Goal: Task Accomplishment & Management: Complete application form

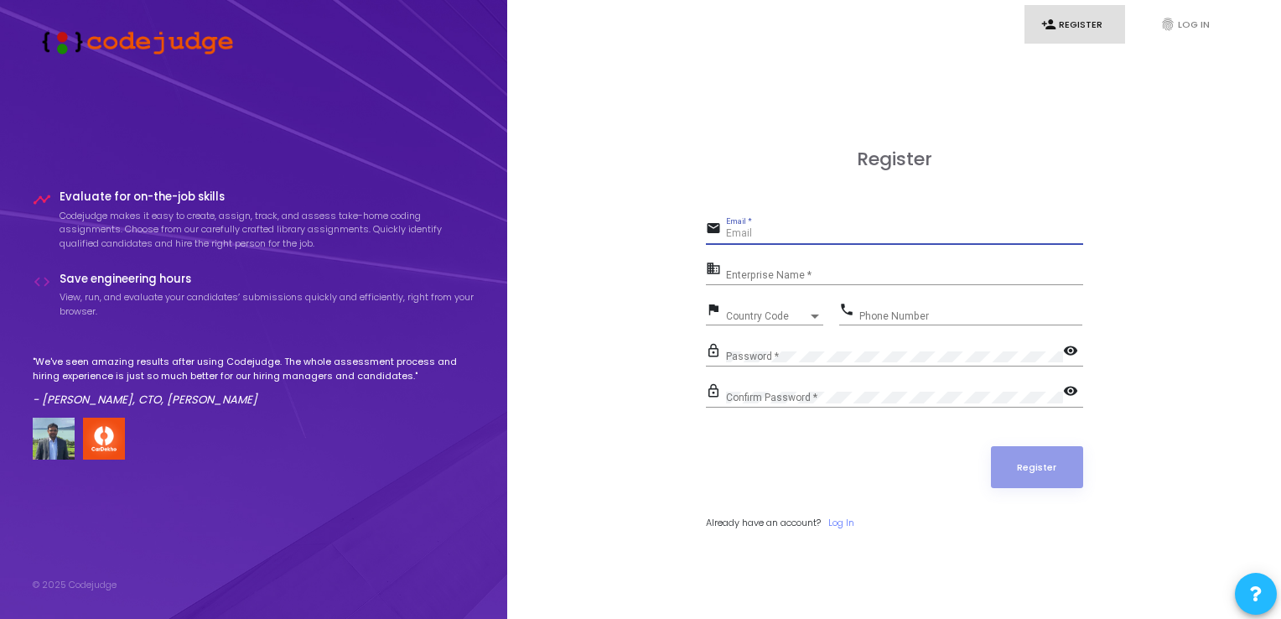
click at [758, 231] on input "Email *" at bounding box center [904, 234] width 357 height 12
type input "[EMAIL_ADDRESS][DOMAIN_NAME]"
click at [791, 269] on input "Enterprise Name *" at bounding box center [904, 275] width 357 height 12
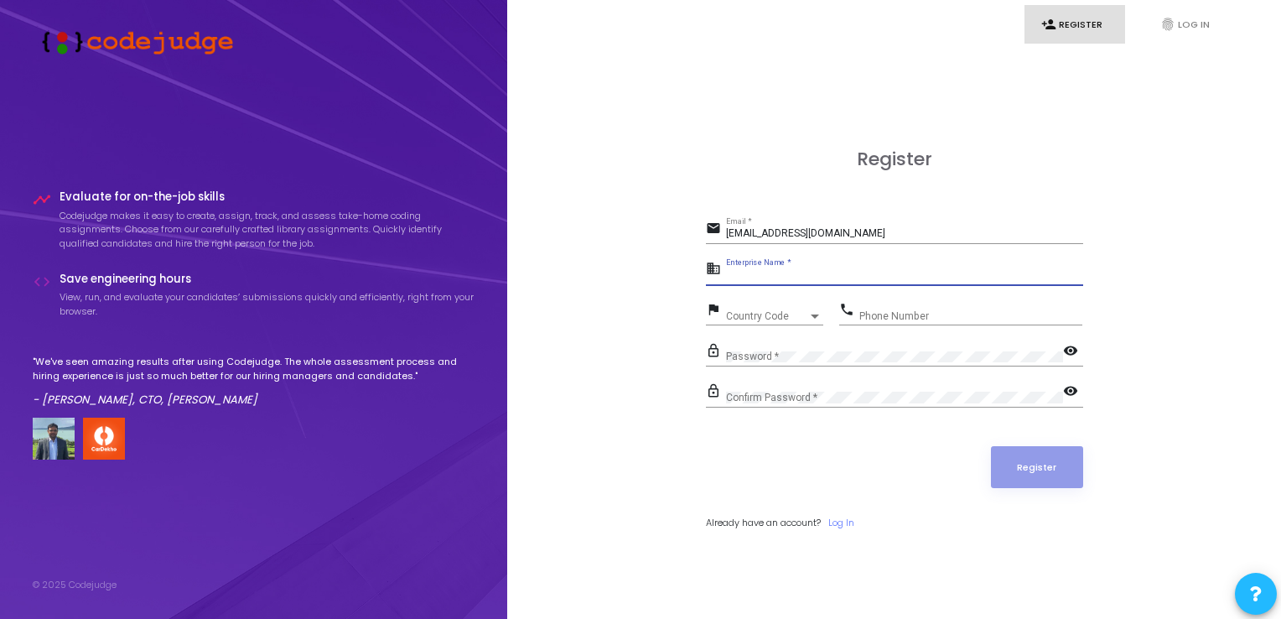
type input "C"
type input "Codeza"
click at [781, 312] on div "Country Code" at bounding box center [767, 316] width 82 height 10
type input "9"
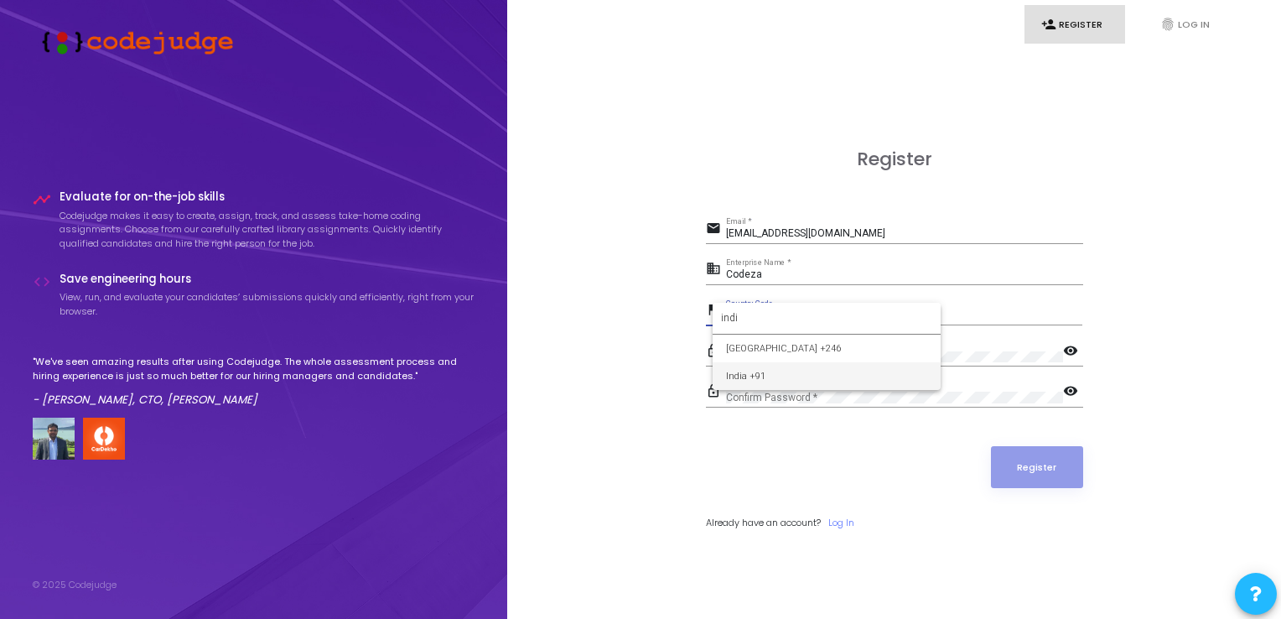
type input "indi"
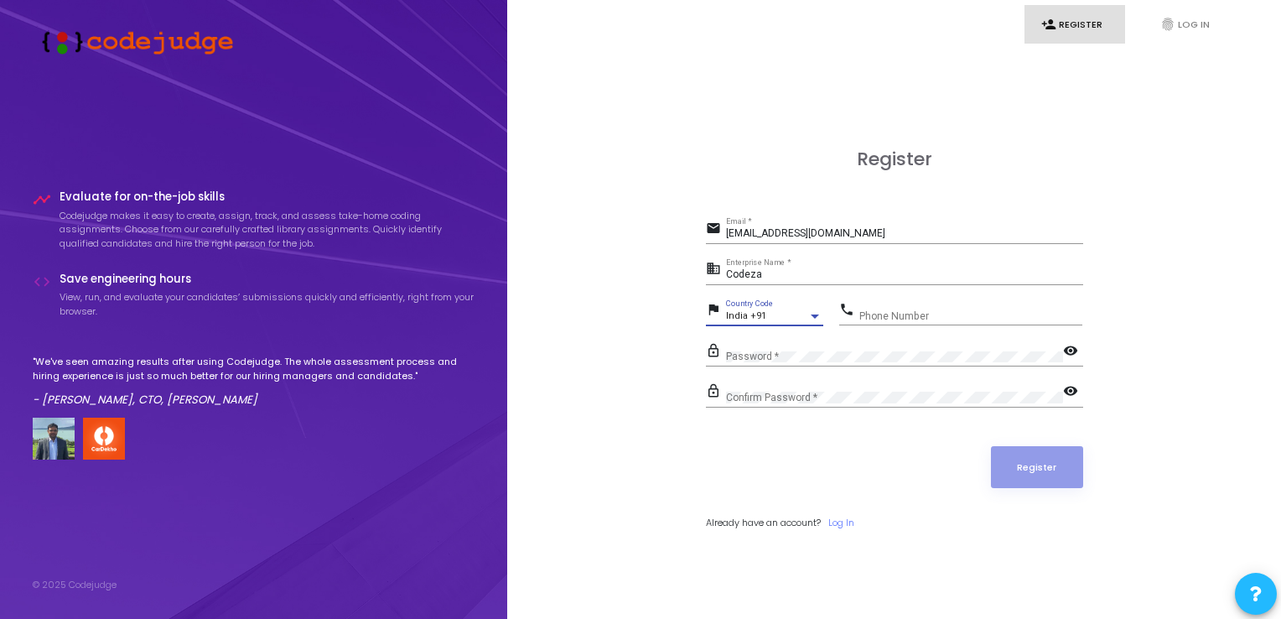
click at [863, 313] on input "Phone Number" at bounding box center [970, 316] width 223 height 12
click at [885, 318] on input "08197301048" at bounding box center [970, 316] width 223 height 12
drag, startPoint x: 856, startPoint y: 314, endPoint x: 844, endPoint y: 314, distance: 11.7
click at [844, 314] on div "phone 08197301048 Phone Number" at bounding box center [960, 311] width 243 height 27
drag, startPoint x: 932, startPoint y: 309, endPoint x: 934, endPoint y: 319, distance: 9.4
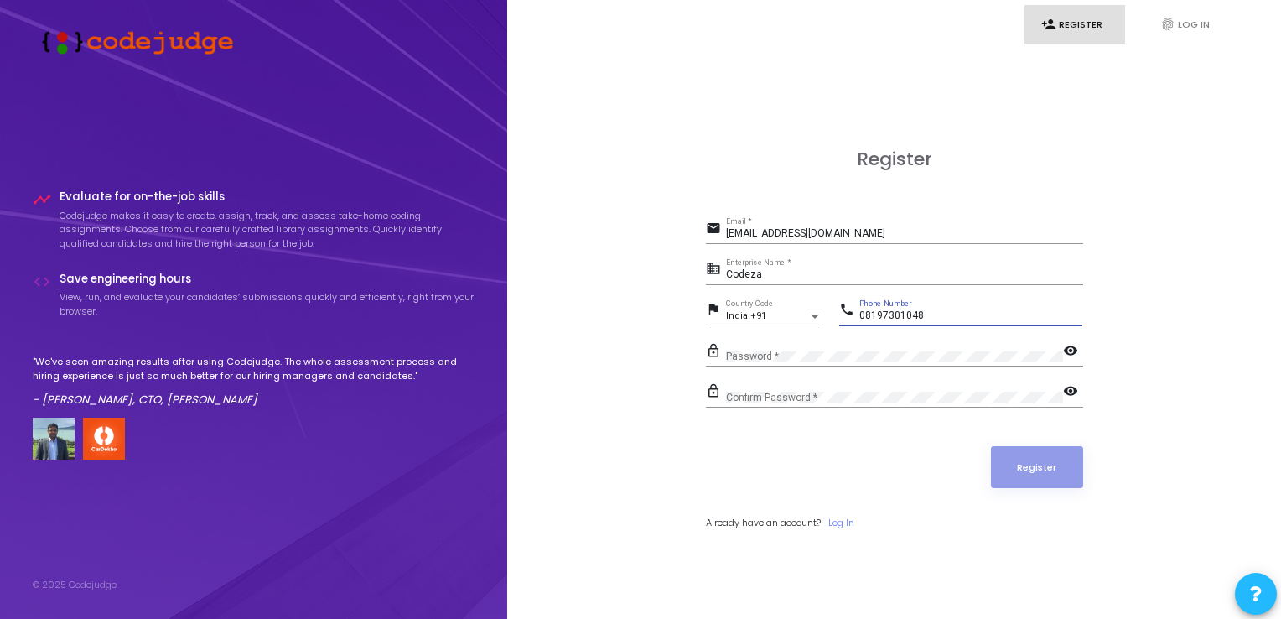
click at [934, 311] on input "08197301048" at bounding box center [970, 316] width 223 height 12
type input "0"
drag, startPoint x: 862, startPoint y: 314, endPoint x: 889, endPoint y: 321, distance: 27.9
click at [889, 321] on div "[PHONE_NUMBER] Phone Number" at bounding box center [970, 312] width 223 height 26
click at [901, 317] on input "3280955979" at bounding box center [970, 316] width 223 height 12
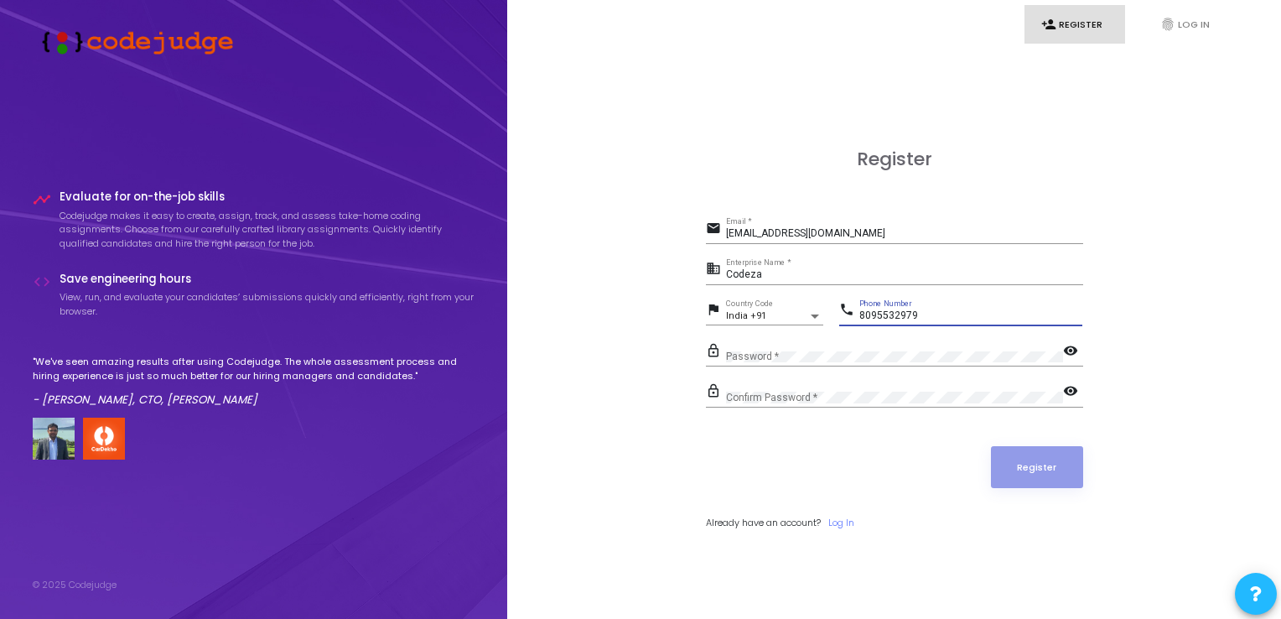
click at [929, 310] on input "8095532979" at bounding box center [970, 316] width 223 height 12
click at [902, 315] on input "8095532979" at bounding box center [970, 316] width 223 height 12
click at [909, 316] on input "8095532979" at bounding box center [970, 316] width 223 height 12
click at [915, 317] on input "8095532979" at bounding box center [970, 316] width 223 height 12
click at [888, 314] on input "8095532979" at bounding box center [970, 316] width 223 height 12
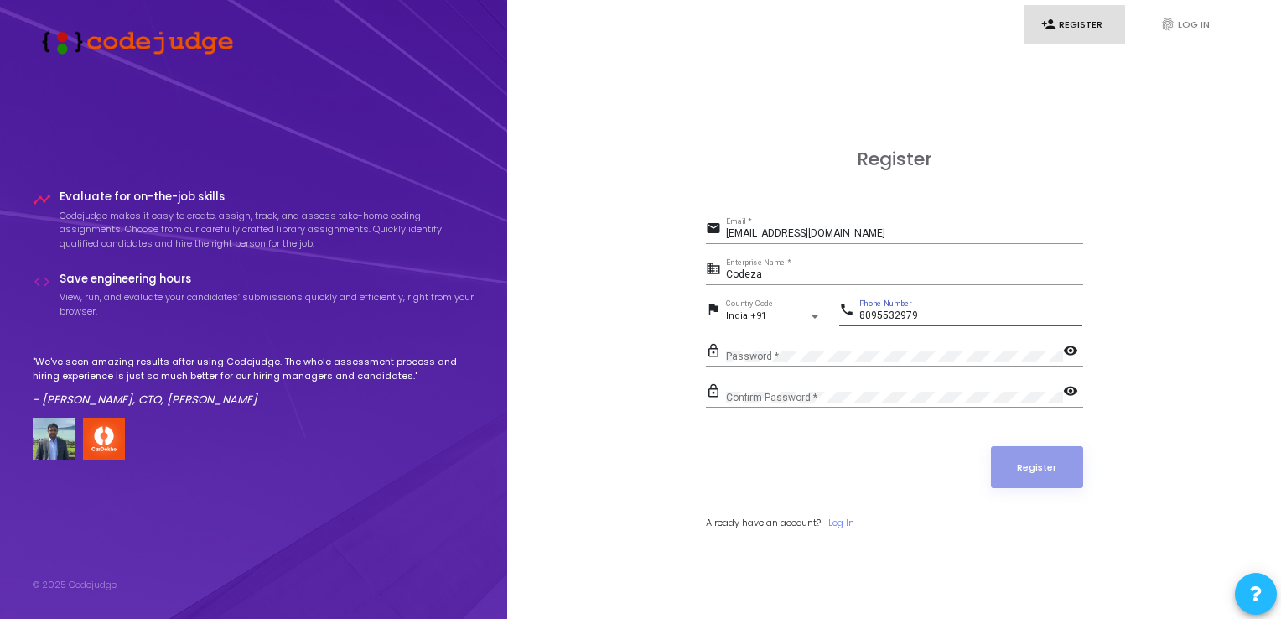
drag, startPoint x: 876, startPoint y: 313, endPoint x: 858, endPoint y: 313, distance: 18.4
click at [858, 313] on div "phone [PHONE_NUMBER] Phone Number" at bounding box center [960, 311] width 243 height 27
type input "8095532979"
click at [902, 346] on div "Password *" at bounding box center [894, 352] width 337 height 26
click at [853, 389] on div "Confirm Password *" at bounding box center [894, 394] width 337 height 26
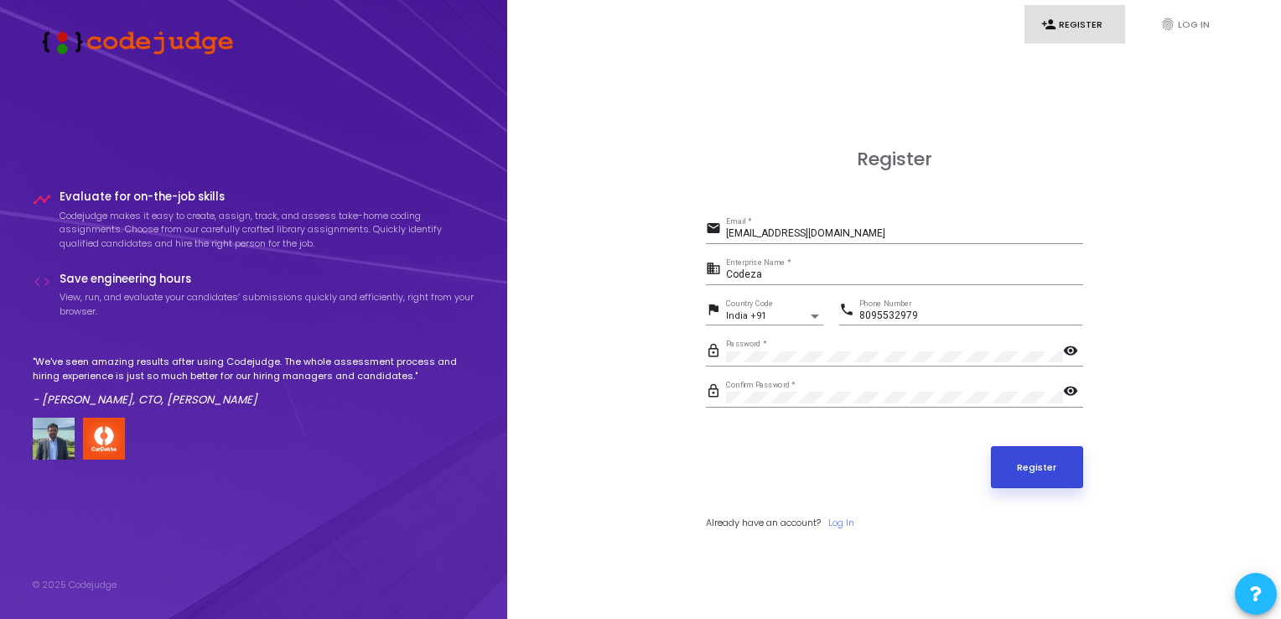
click at [1020, 455] on button "Register" at bounding box center [1037, 467] width 92 height 42
click at [1075, 350] on mat-icon "visibility" at bounding box center [1073, 352] width 20 height 20
click at [1067, 383] on mat-icon "visibility" at bounding box center [1073, 392] width 20 height 20
click at [1040, 467] on button "Register" at bounding box center [1037, 467] width 92 height 42
click at [752, 363] on div "Password *" at bounding box center [894, 352] width 337 height 26
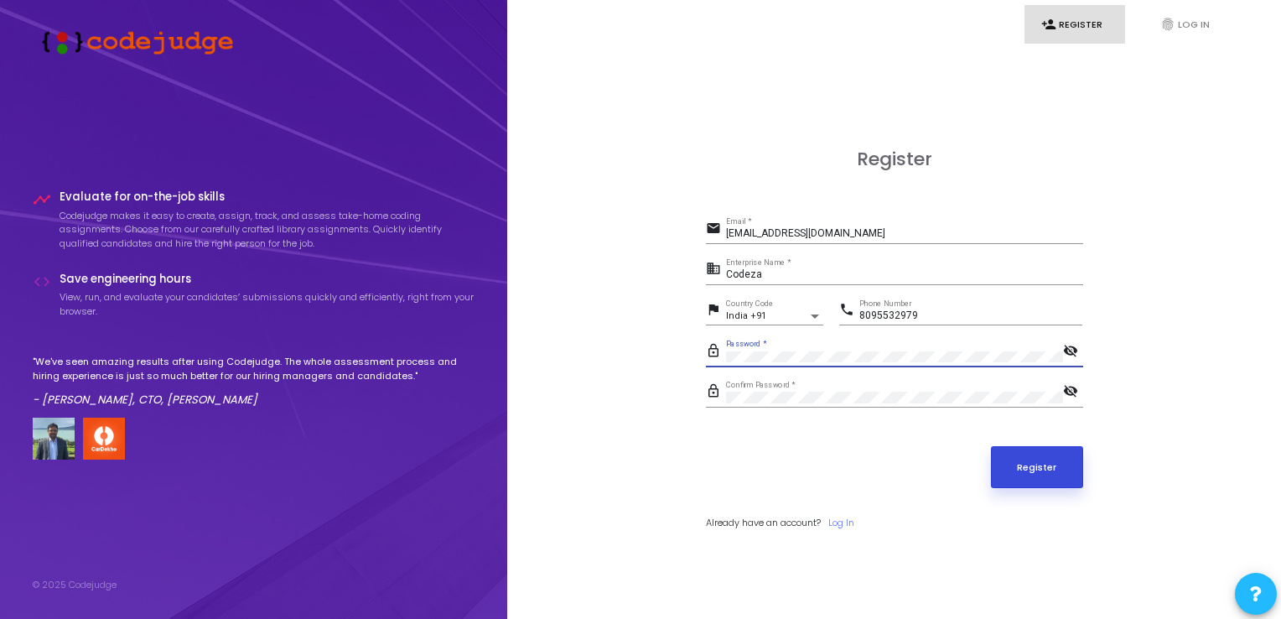
click at [1055, 480] on button "Register" at bounding box center [1037, 467] width 92 height 42
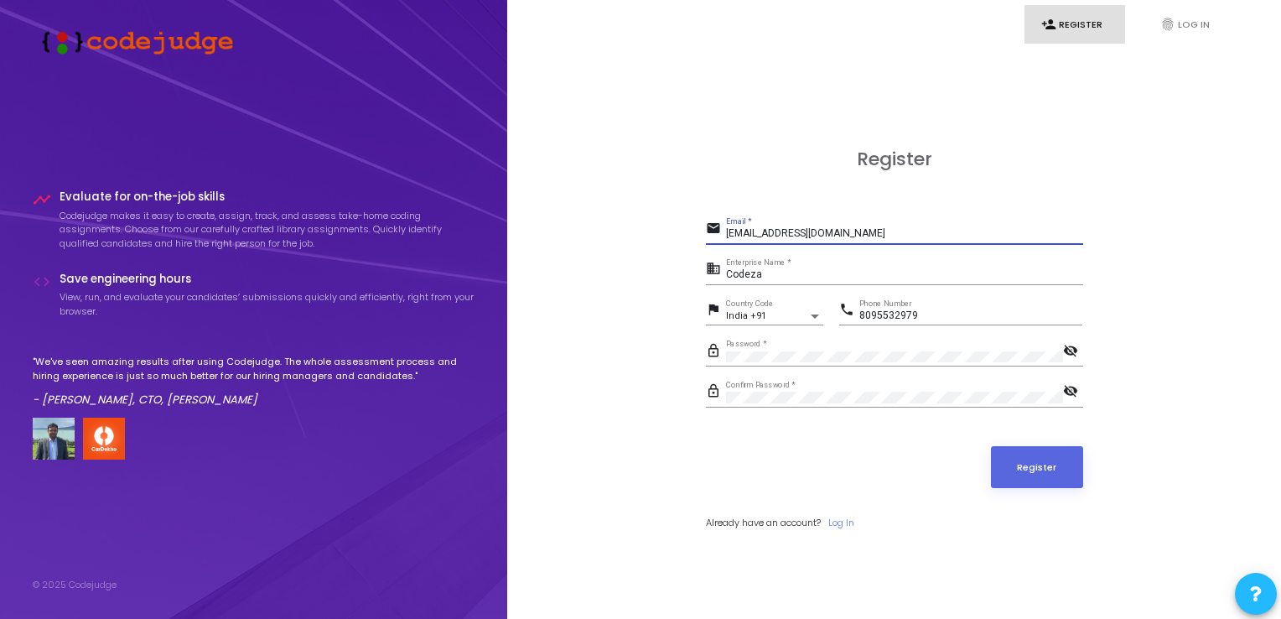
click at [811, 239] on input "[EMAIL_ADDRESS][DOMAIN_NAME]" at bounding box center [904, 234] width 357 height 12
type input "[EMAIL_ADDRESS][DOMAIN_NAME]"
click at [1053, 474] on button "Register" at bounding box center [1037, 467] width 92 height 42
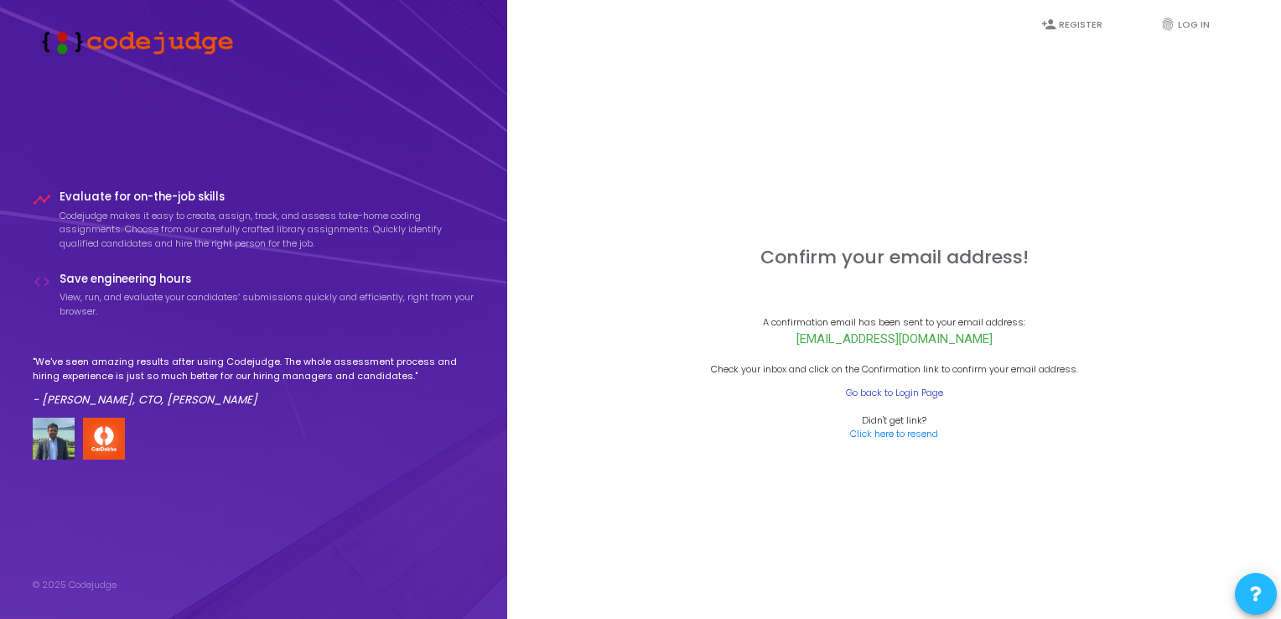
click at [869, 391] on link "Go back to Login Page" at bounding box center [894, 393] width 97 height 14
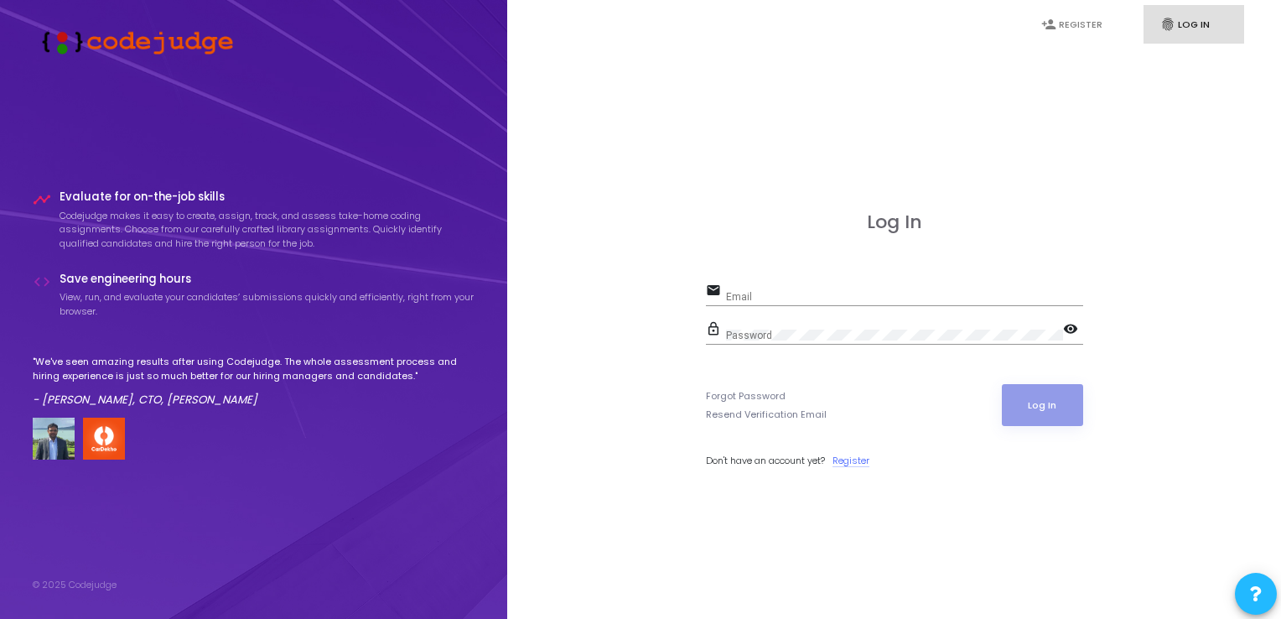
click at [853, 454] on link "Register" at bounding box center [850, 460] width 37 height 14
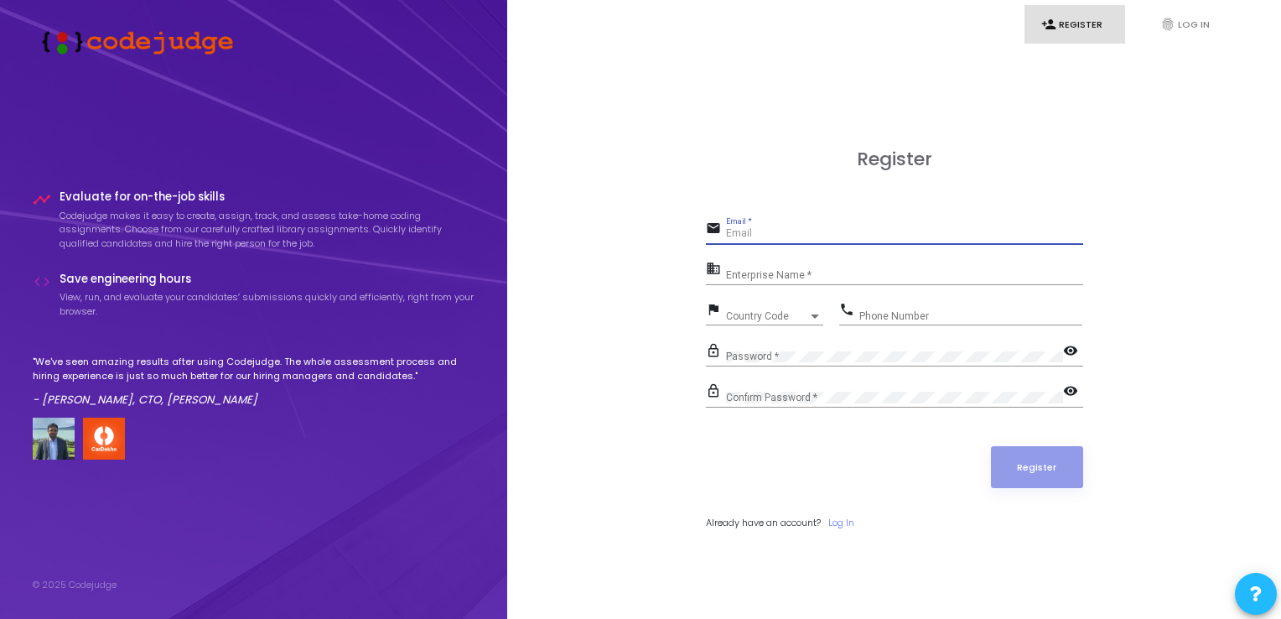
click at [817, 236] on input "Email *" at bounding box center [904, 234] width 357 height 12
type input "[DOMAIN_NAME]"
click at [805, 270] on input "Enterprise Name *" at bounding box center [904, 275] width 357 height 12
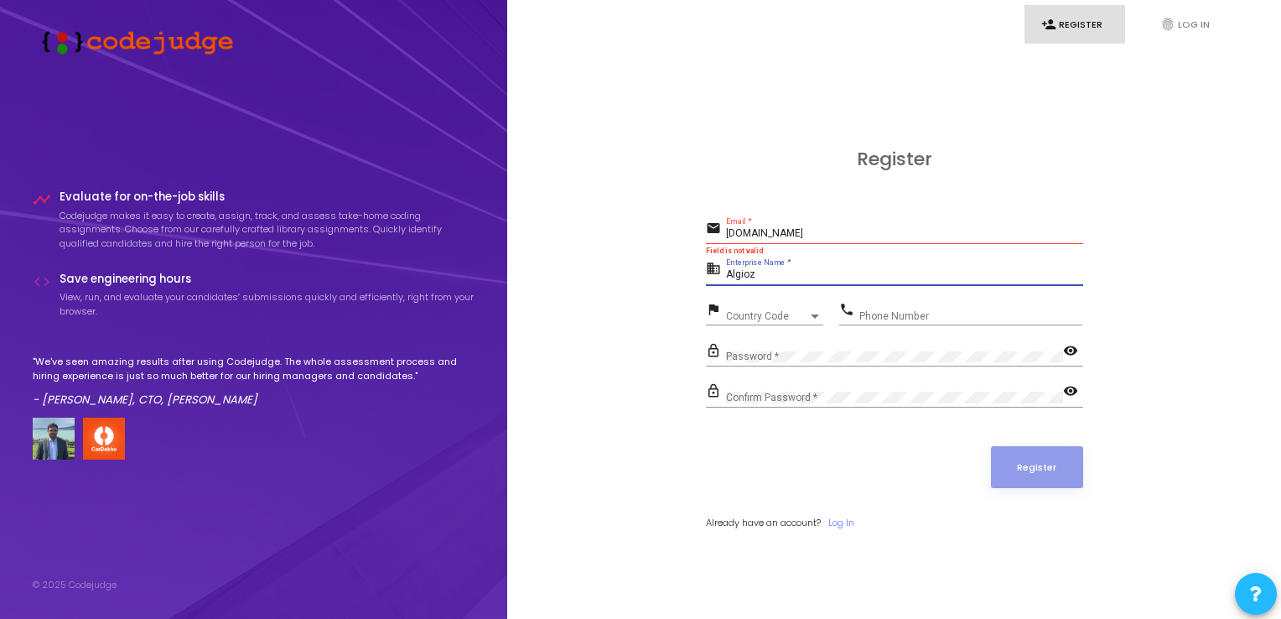
type input "Algioz"
click at [882, 308] on div "Phone Number" at bounding box center [970, 312] width 223 height 26
type input "8095532979"
click at [771, 308] on div "Country Code Country Code" at bounding box center [774, 312] width 97 height 26
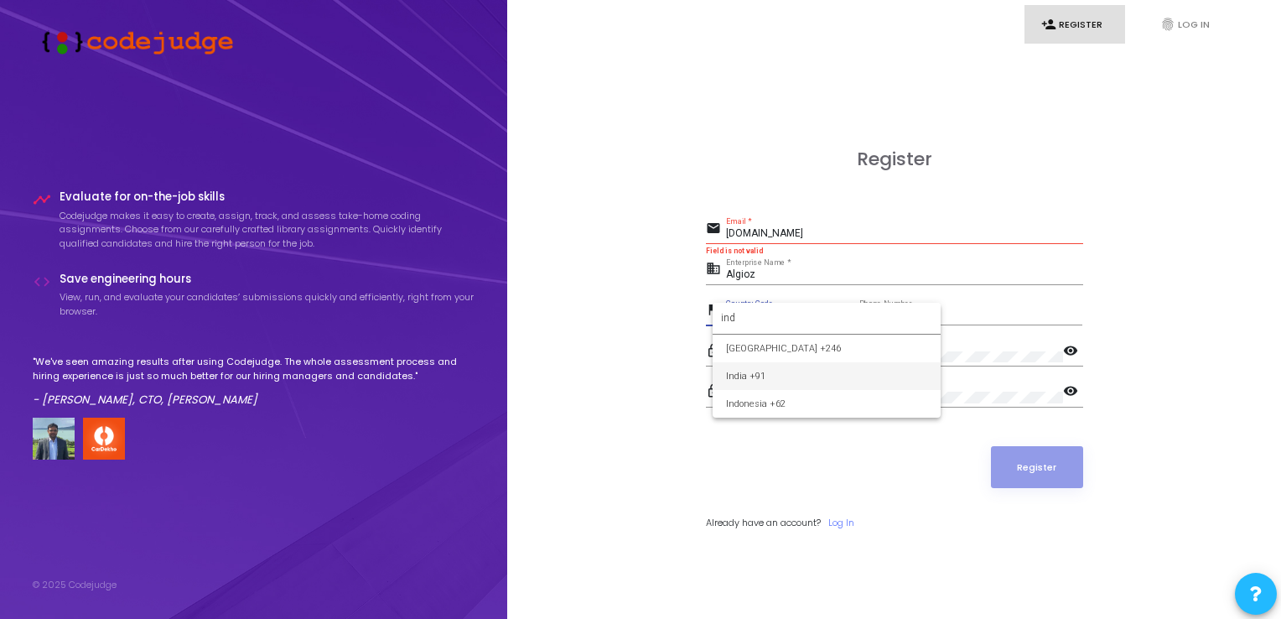
type input "ind"
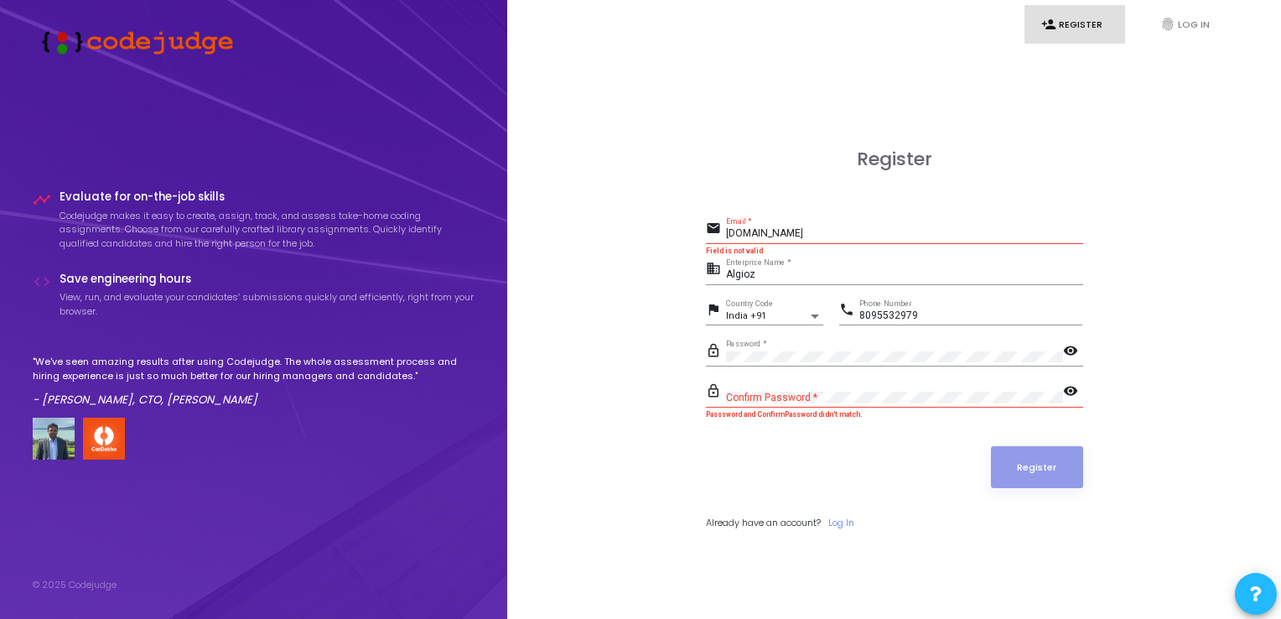
click at [1073, 350] on mat-icon "visibility" at bounding box center [1073, 352] width 20 height 20
click at [1068, 393] on mat-icon "visibility" at bounding box center [1073, 392] width 20 height 20
click at [1068, 393] on mat-icon "visibility_off" at bounding box center [1073, 392] width 20 height 20
click at [1063, 353] on mat-icon "visibility_off" at bounding box center [1073, 352] width 20 height 20
click at [760, 234] on input "[DOMAIN_NAME]" at bounding box center [904, 234] width 357 height 12
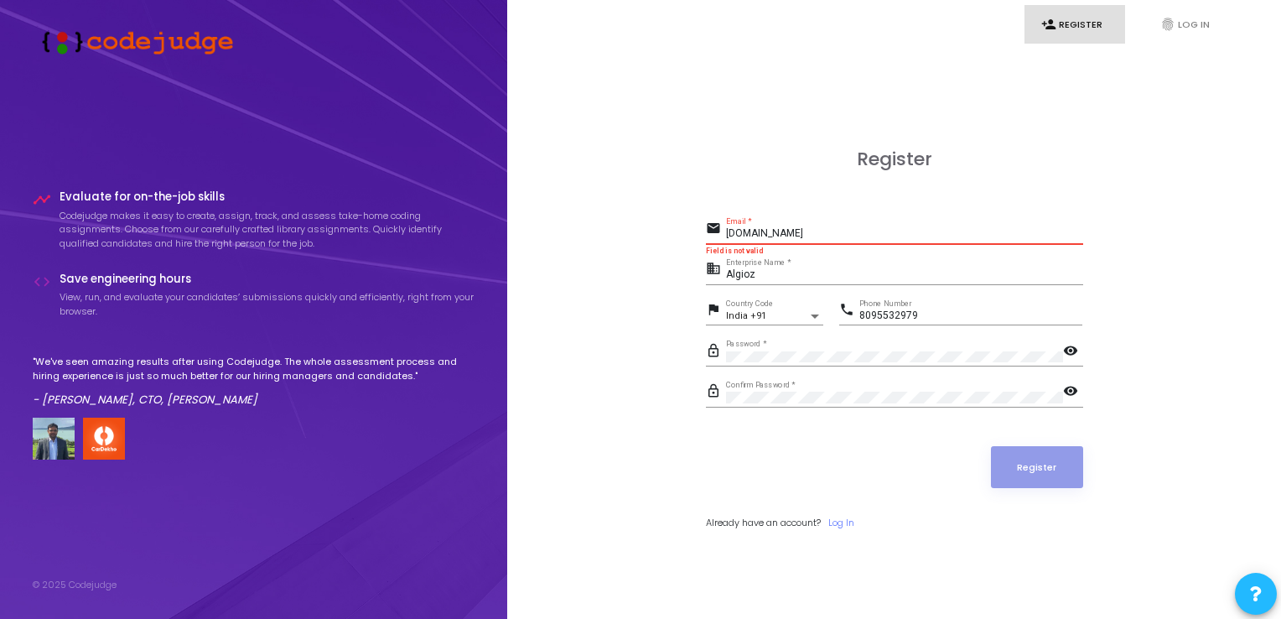
click at [826, 225] on div "[DOMAIN_NAME] Email *" at bounding box center [904, 230] width 357 height 26
click at [754, 233] on input "[DOMAIN_NAME]" at bounding box center [904, 234] width 357 height 12
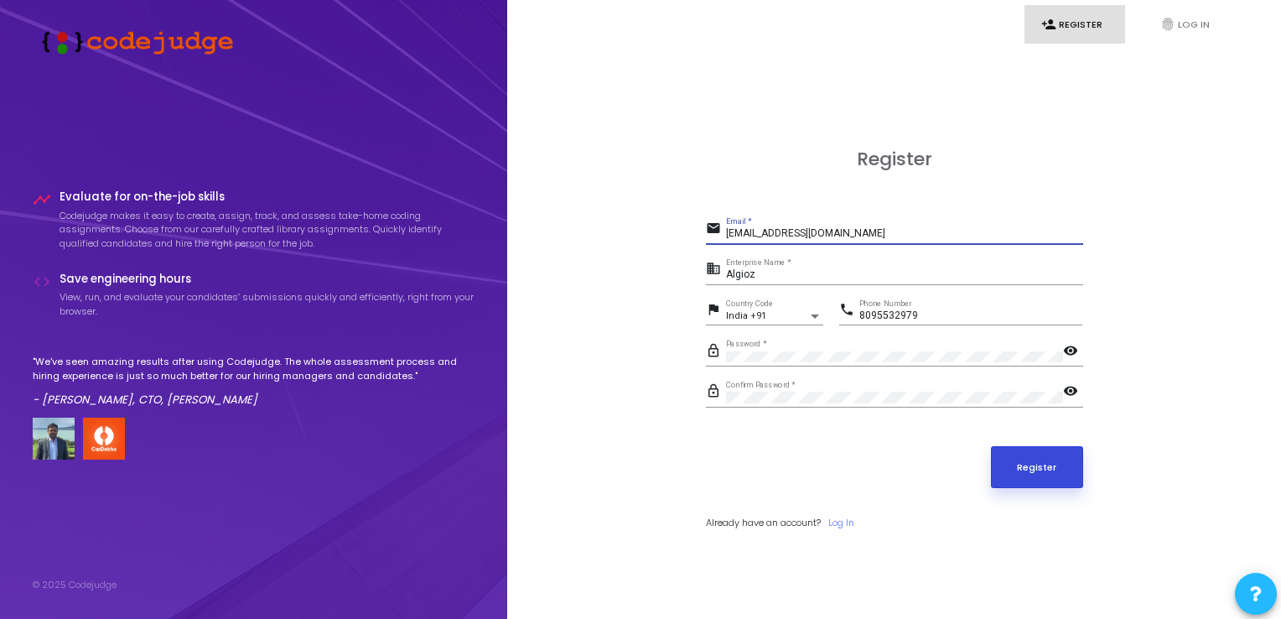
type input "[EMAIL_ADDRESS][DOMAIN_NAME]"
click at [1027, 466] on button "Register" at bounding box center [1037, 467] width 92 height 42
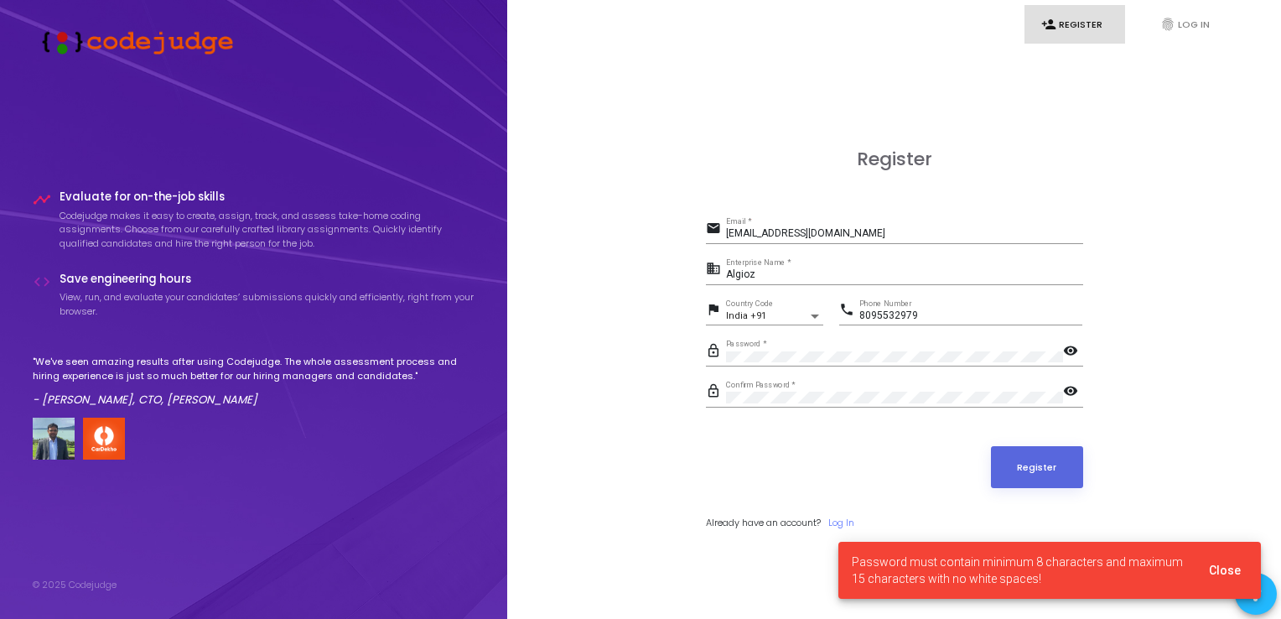
click at [1063, 353] on mat-icon "visibility" at bounding box center [1073, 352] width 20 height 20
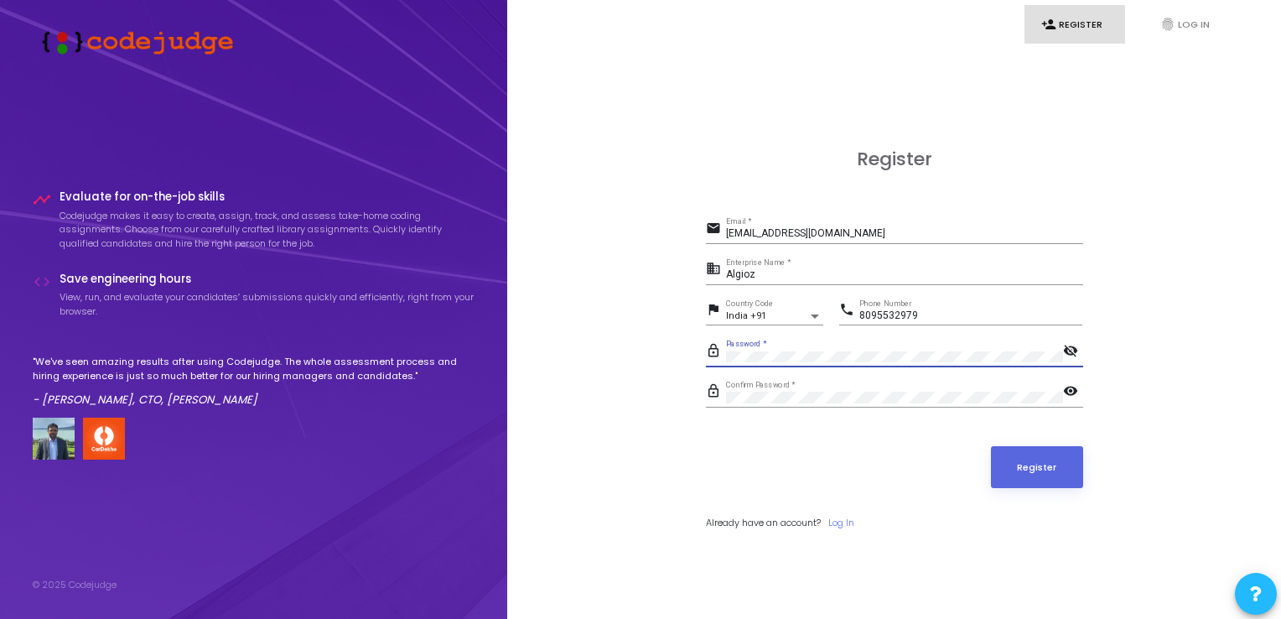
click at [1072, 389] on mat-icon "visibility" at bounding box center [1073, 392] width 20 height 20
click at [723, 357] on mat-icon "lock_outline" at bounding box center [716, 352] width 20 height 20
click at [1034, 455] on button "Register" at bounding box center [1037, 467] width 92 height 42
click at [1034, 470] on button "Register" at bounding box center [1037, 467] width 92 height 42
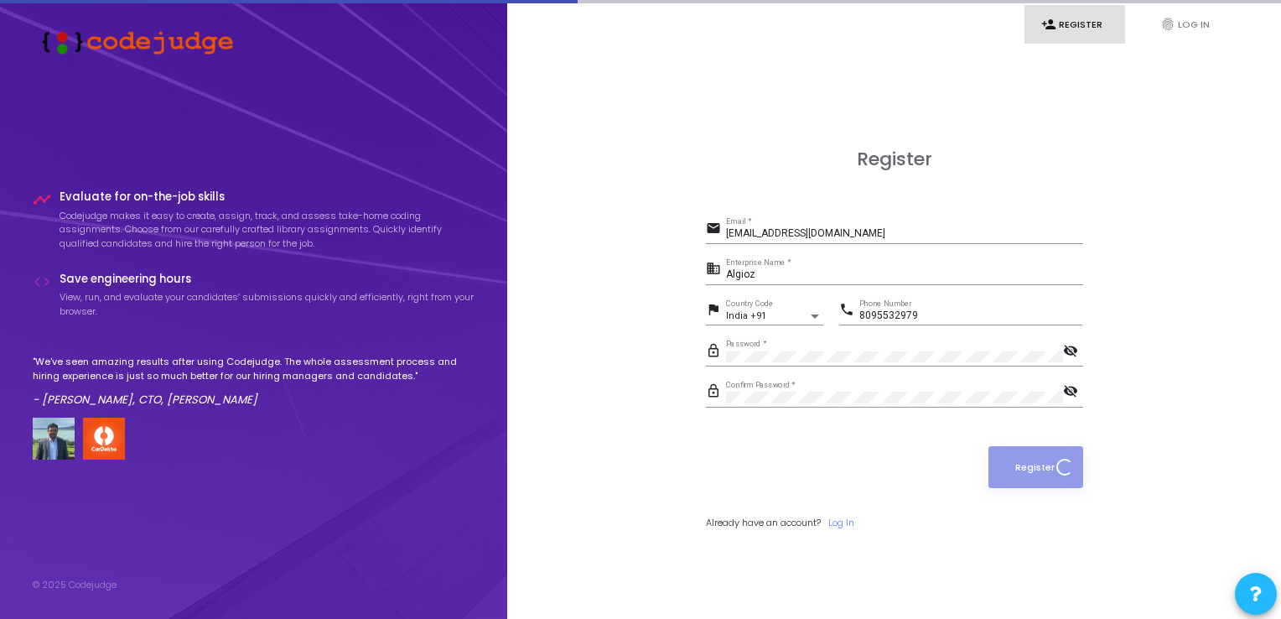
click at [1070, 353] on mat-icon "visibility_off" at bounding box center [1073, 352] width 20 height 20
click at [1067, 384] on mat-icon "visibility_off" at bounding box center [1073, 392] width 20 height 20
click at [1070, 355] on mat-icon "visibility" at bounding box center [1073, 352] width 20 height 20
click at [719, 357] on div "lock_outline Password * visibility_off" at bounding box center [894, 352] width 377 height 27
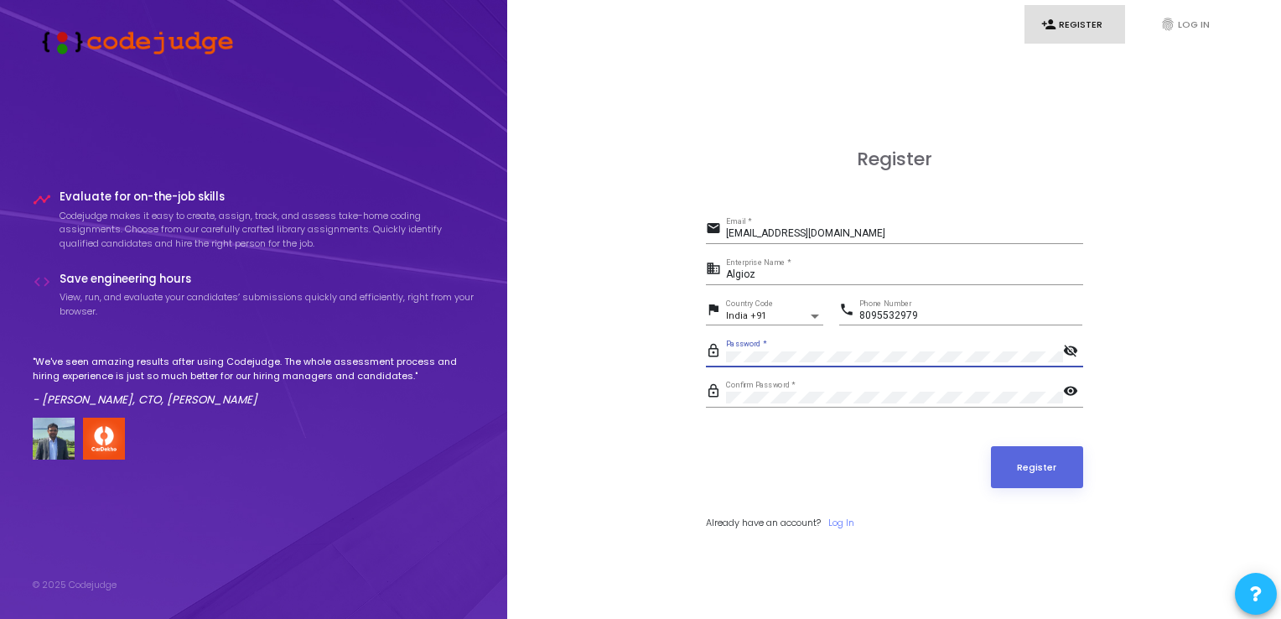
click at [726, 349] on div "Password *" at bounding box center [894, 352] width 337 height 26
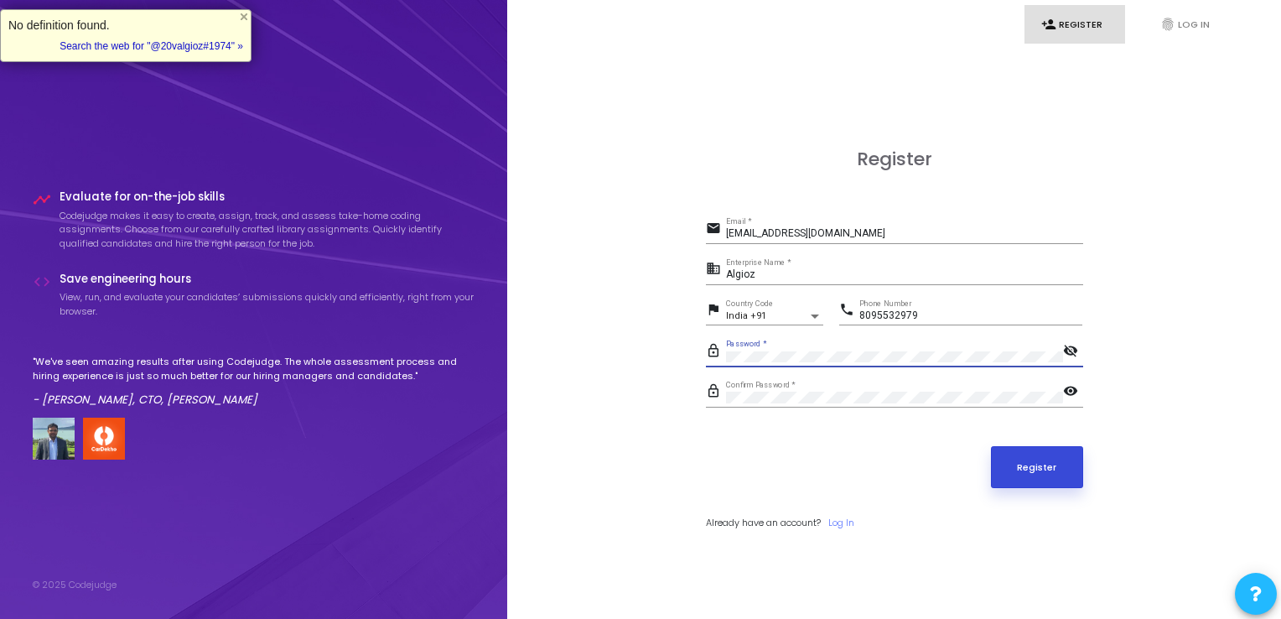
click at [1060, 446] on button "Register" at bounding box center [1037, 467] width 92 height 42
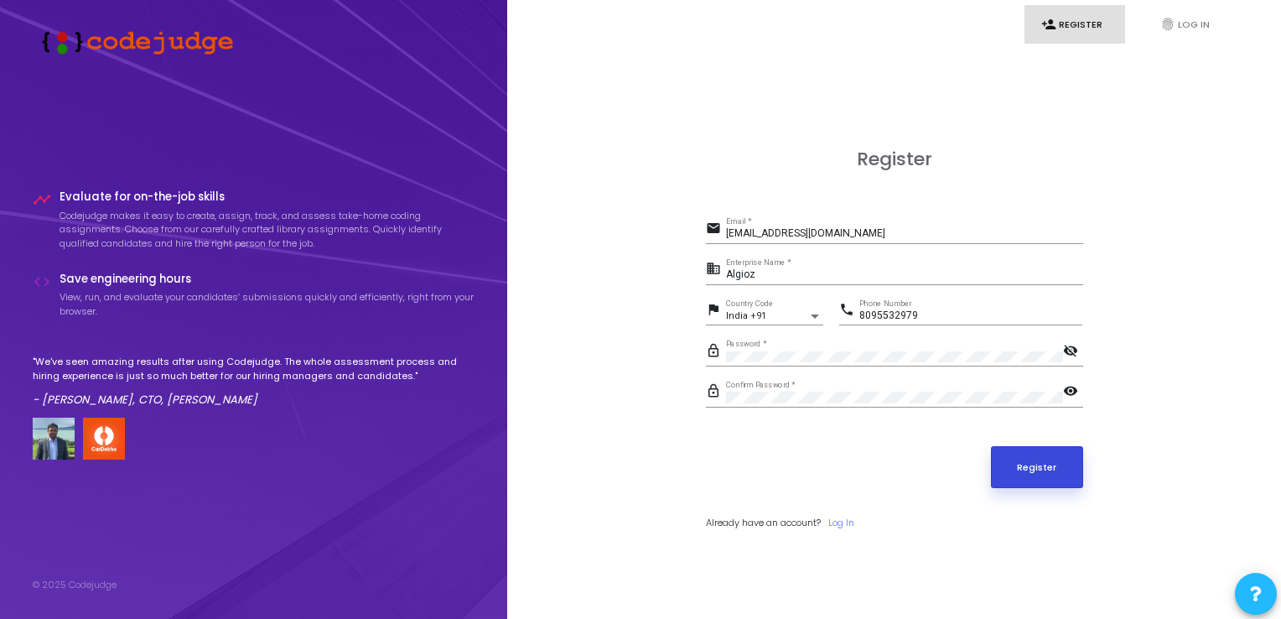
drag, startPoint x: 980, startPoint y: 469, endPoint x: 1014, endPoint y: 467, distance: 34.4
click at [980, 469] on div "Register" at bounding box center [894, 467] width 377 height 42
click at [1014, 467] on button "Register" at bounding box center [1037, 467] width 92 height 42
